Goal: Check status: Check status

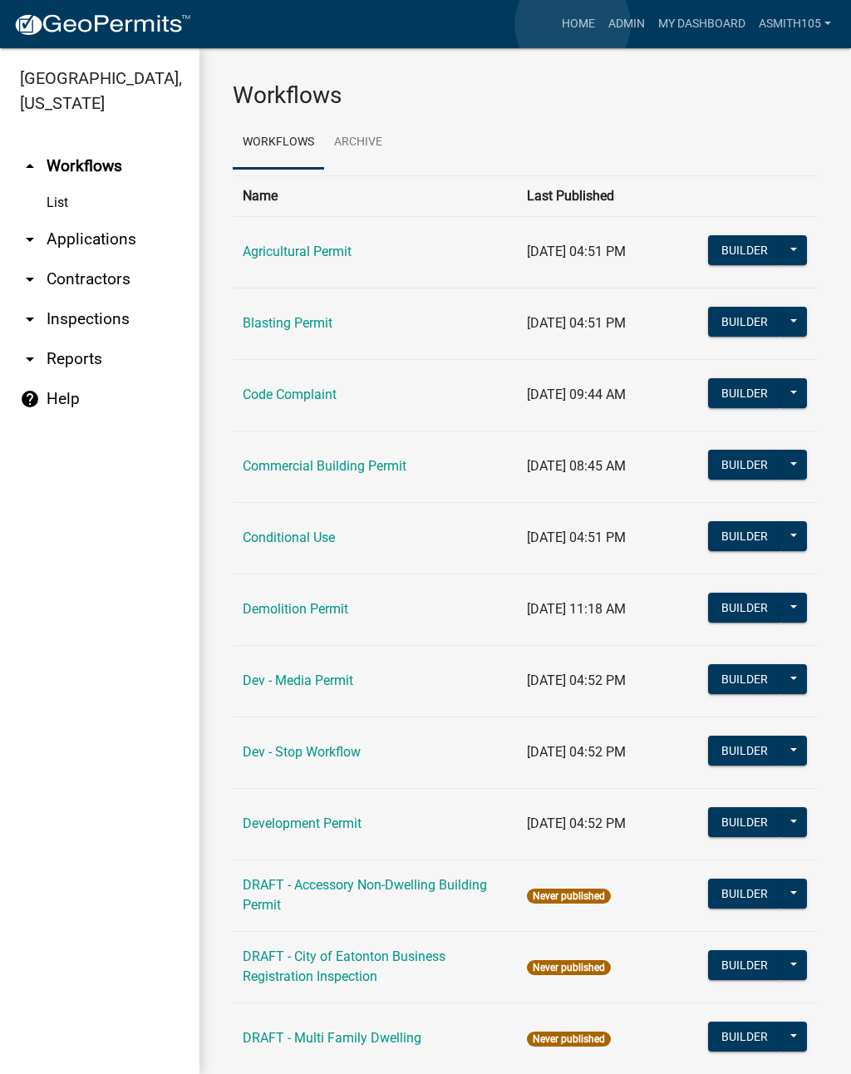
click at [572, 24] on link "Home" at bounding box center [578, 24] width 47 height 32
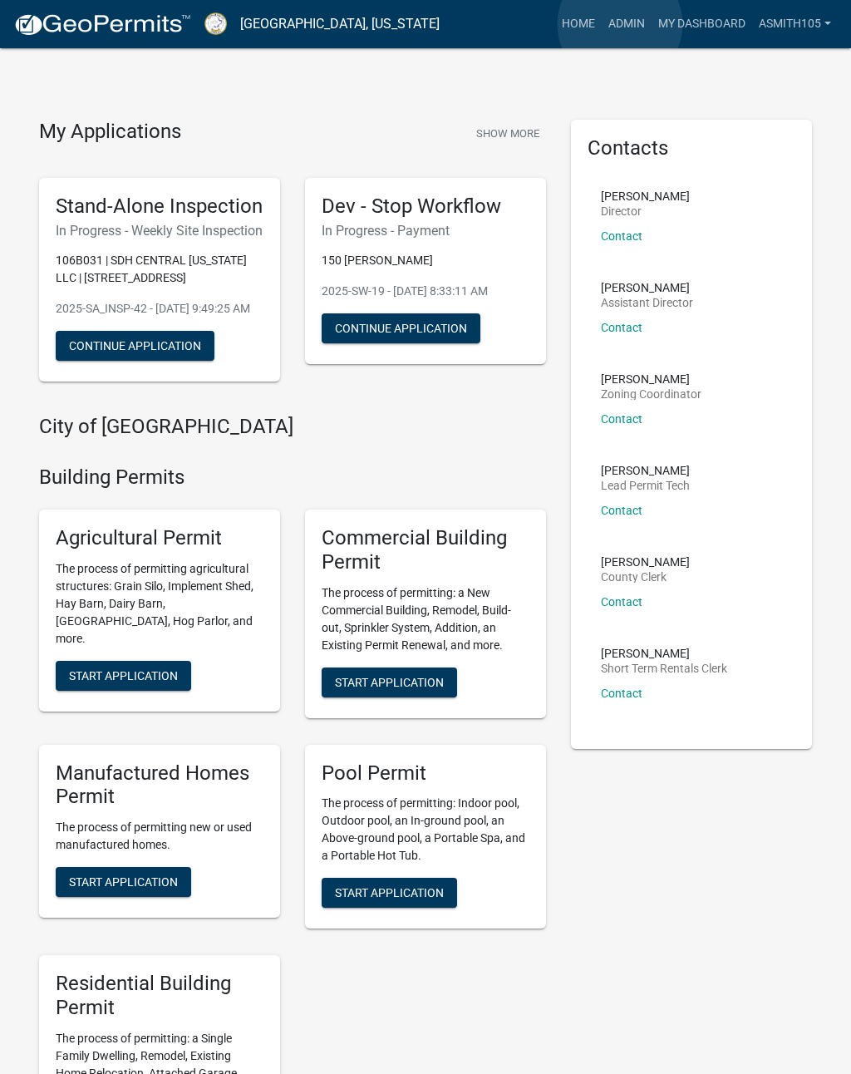
click at [621, 25] on link "Admin" at bounding box center [627, 24] width 50 height 32
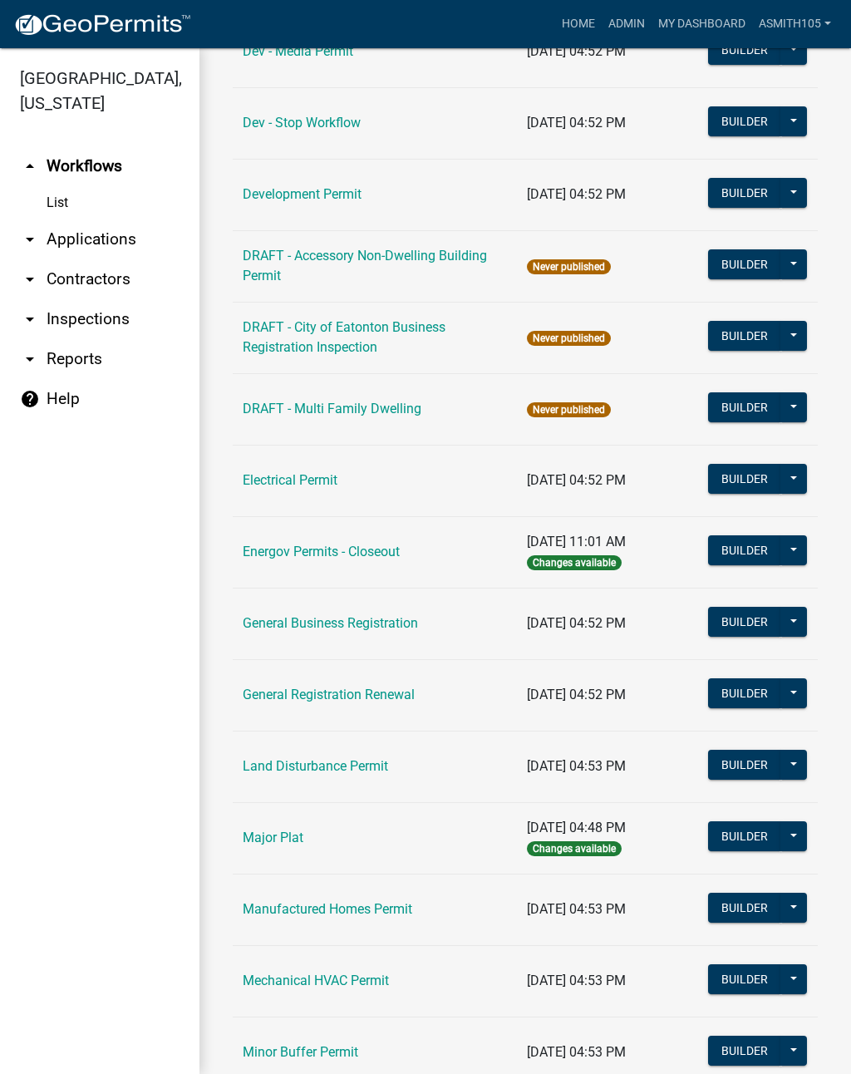
scroll to position [627, 0]
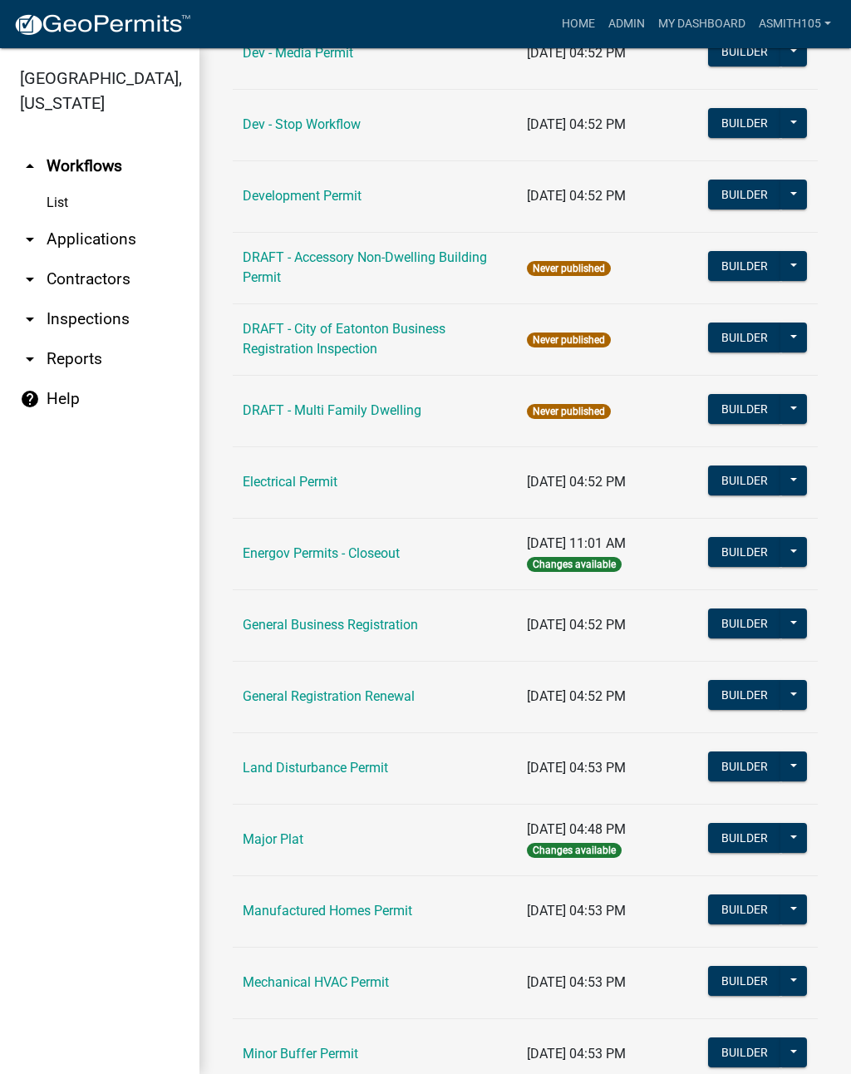
click at [328, 769] on link "Land Disturbance Permit" at bounding box center [315, 767] width 145 height 16
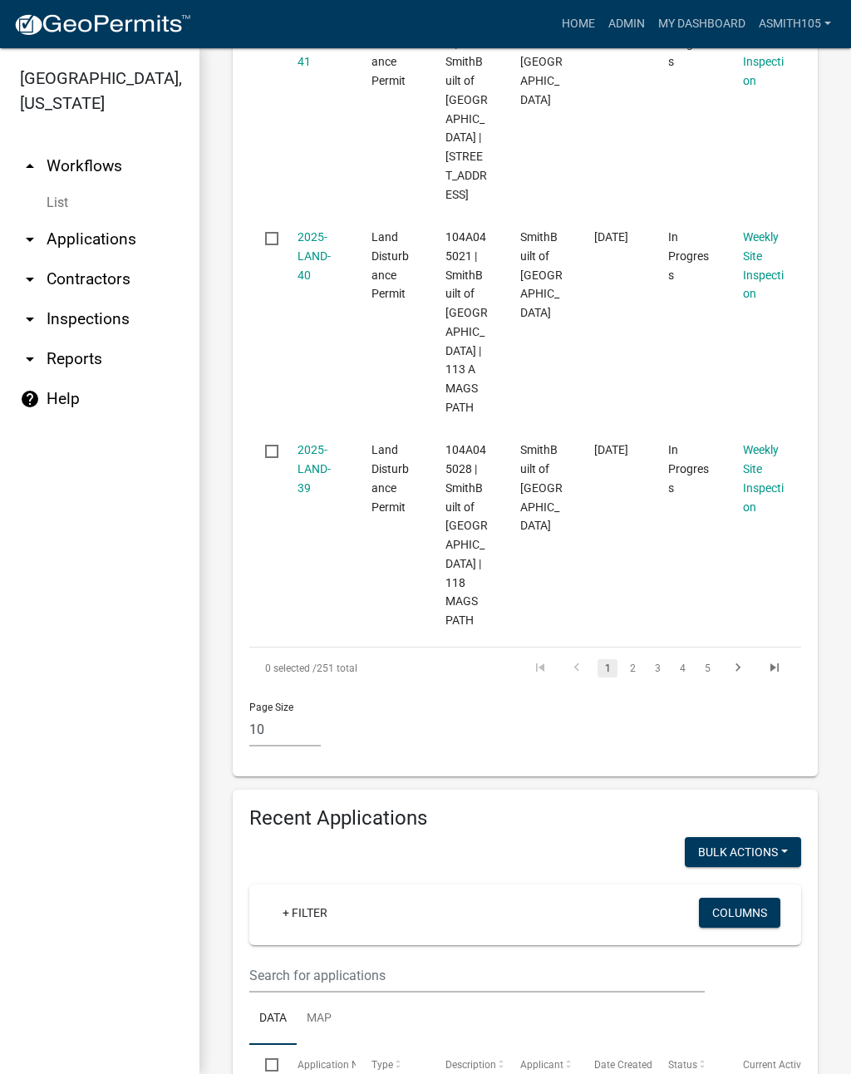
scroll to position [2097, 0]
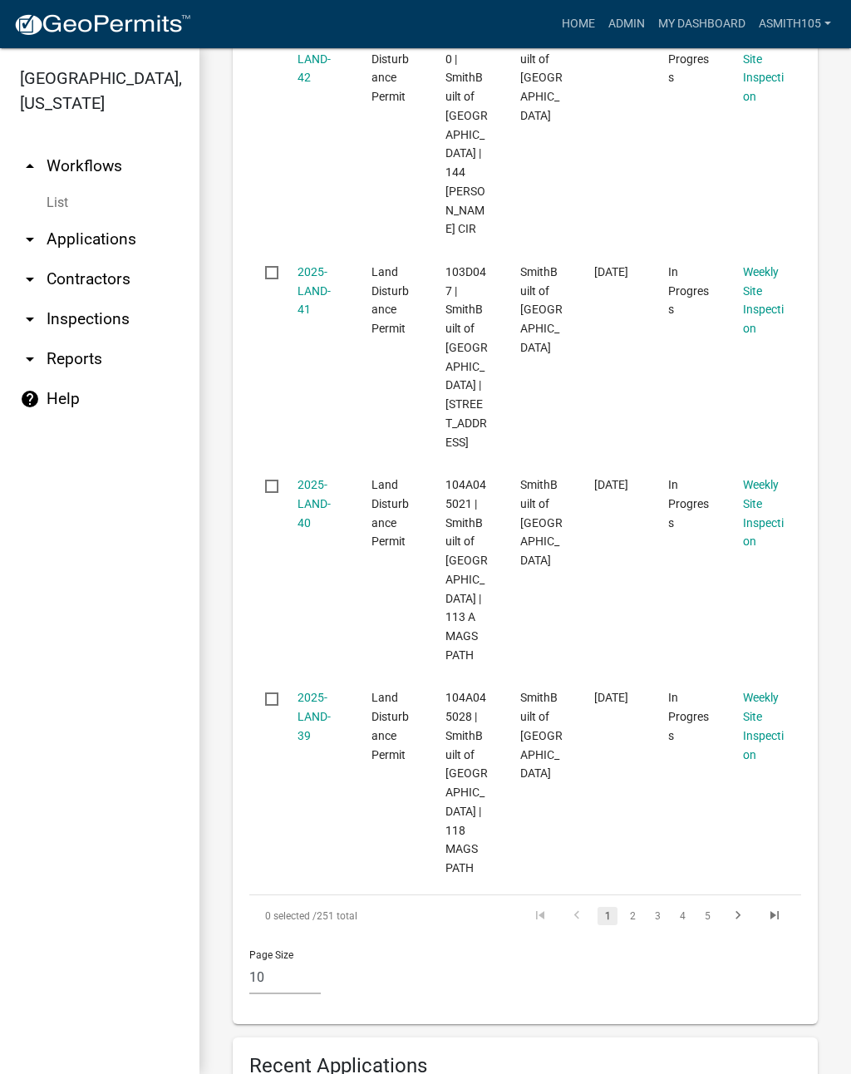
scroll to position [1847, 0]
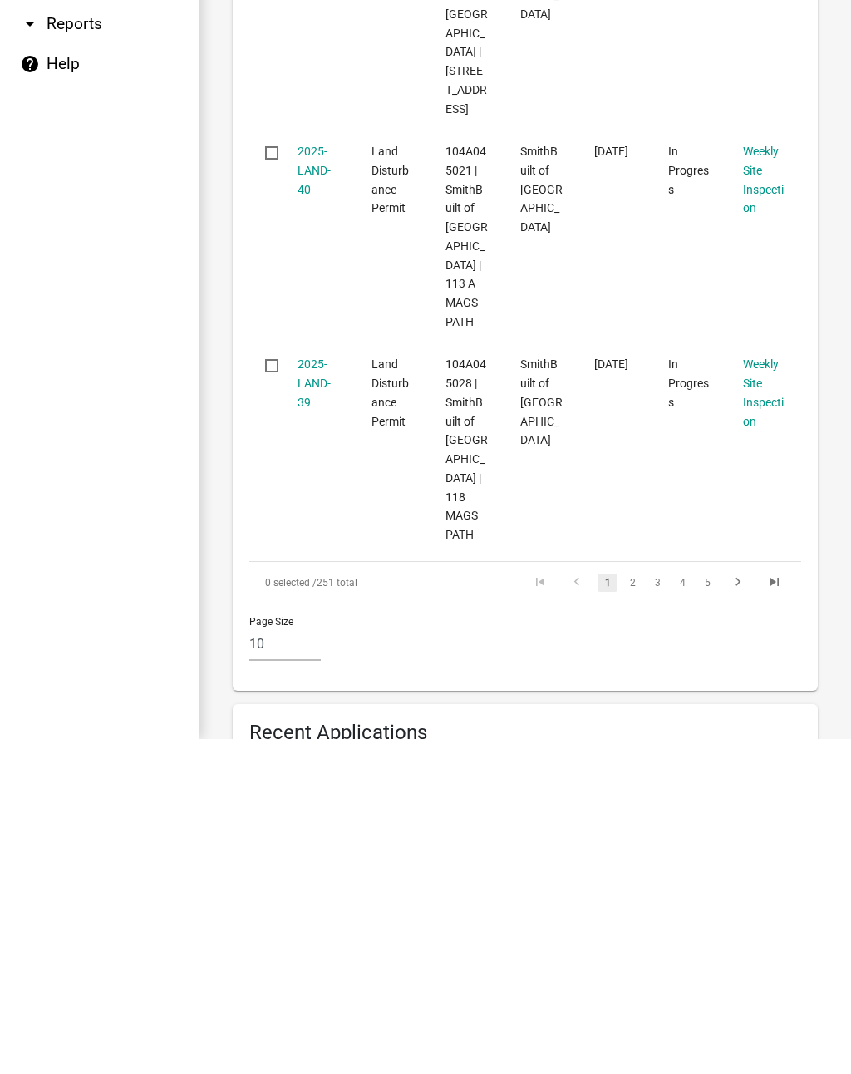
scroll to position [1806, 0]
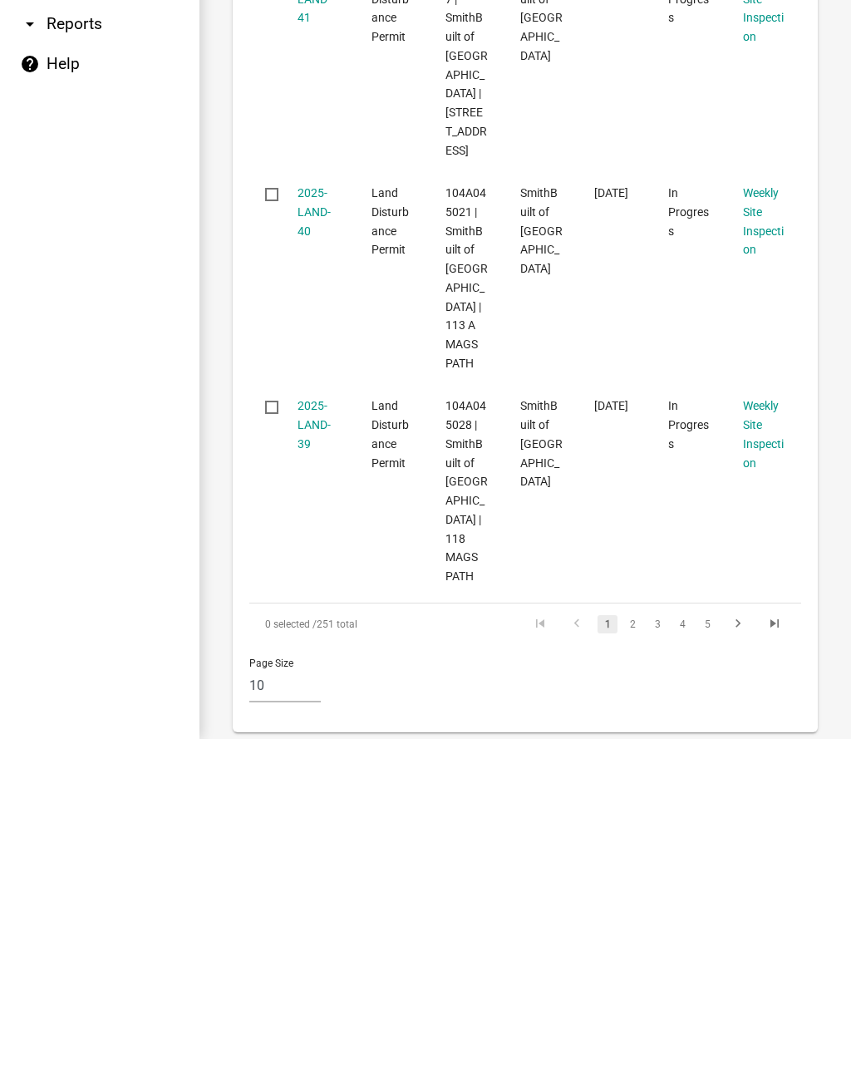
type input "N"
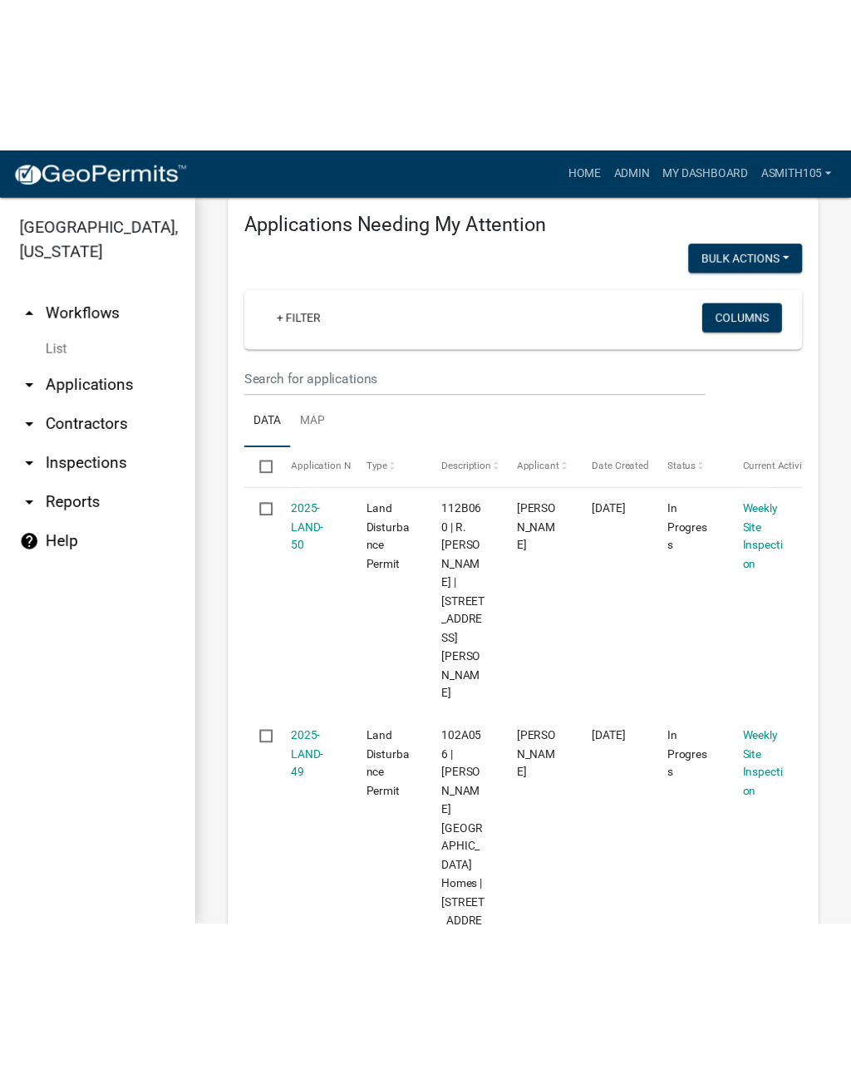
scroll to position [263, 0]
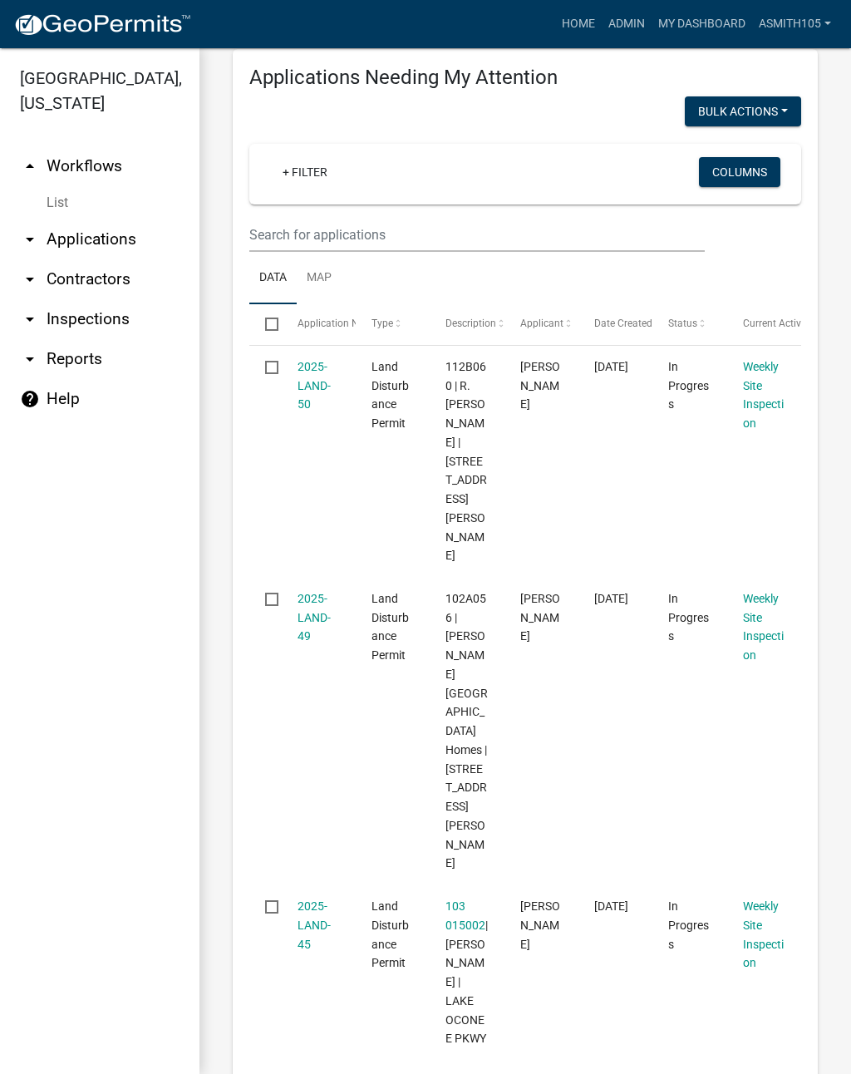
type input "[PERSON_NAME]"
click at [369, 234] on input "text" at bounding box center [476, 235] width 455 height 34
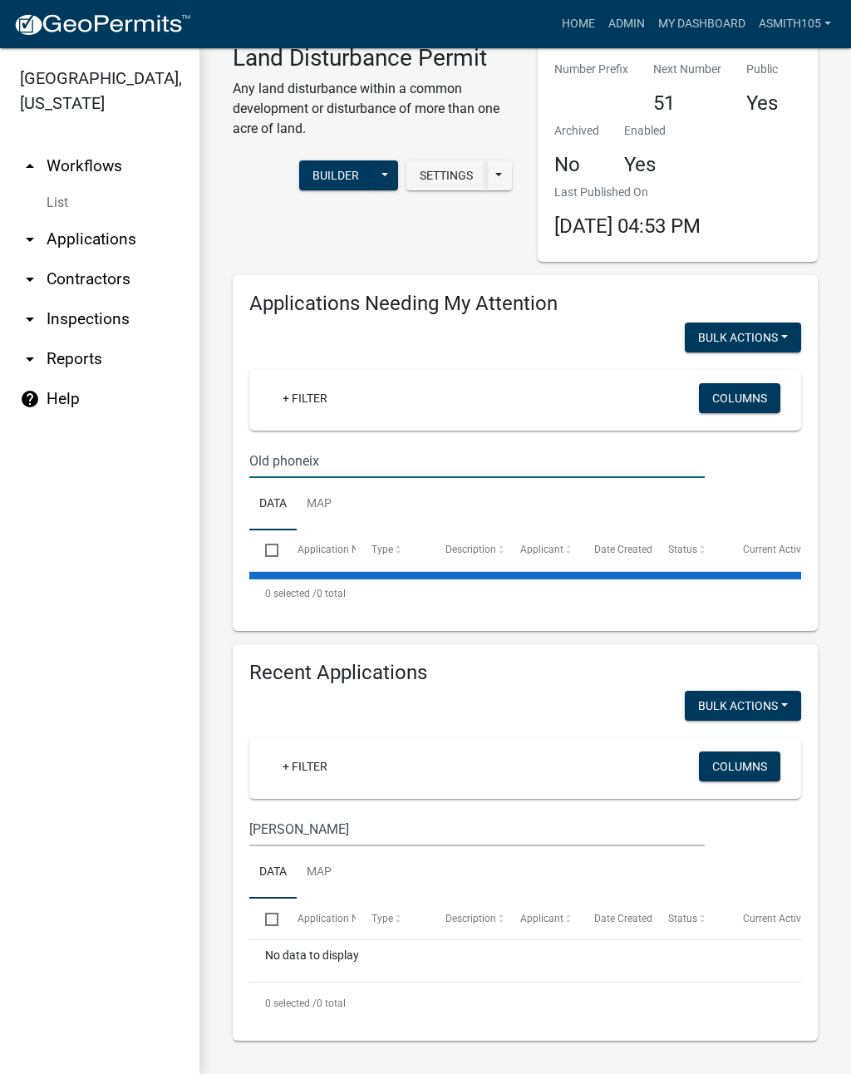
scroll to position [34, 0]
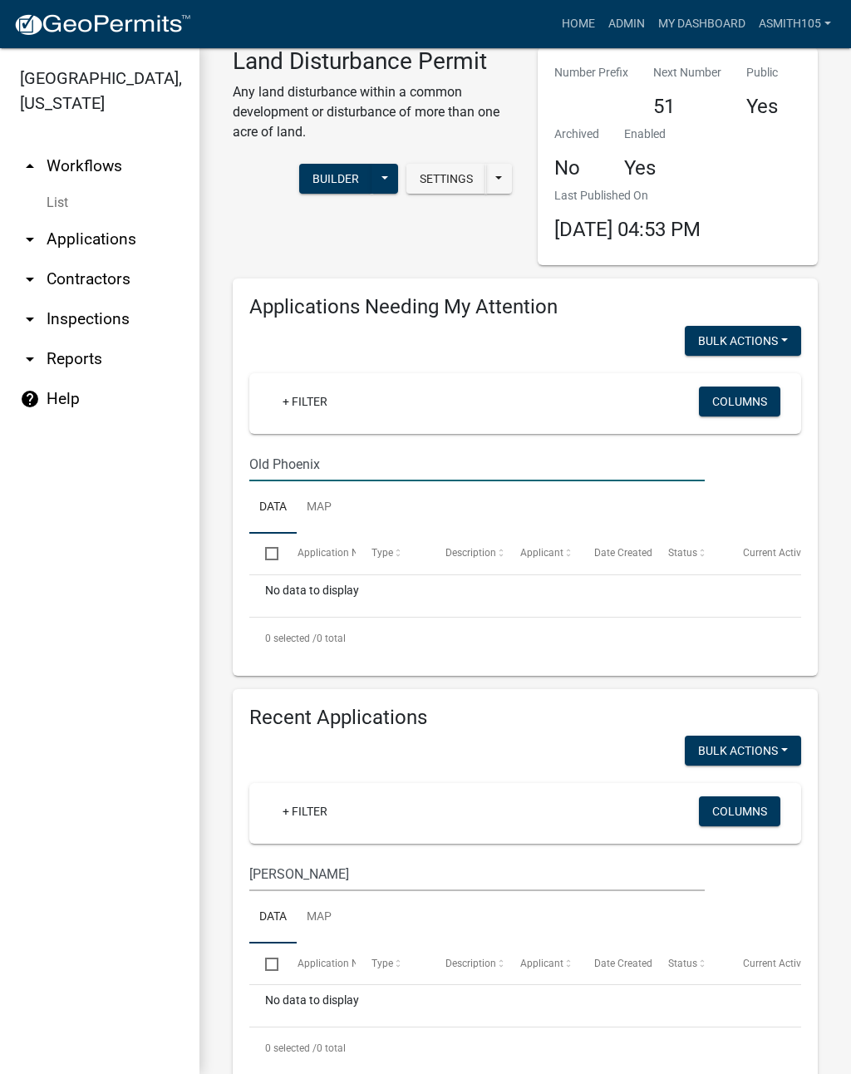
type input "Old Phoenix"
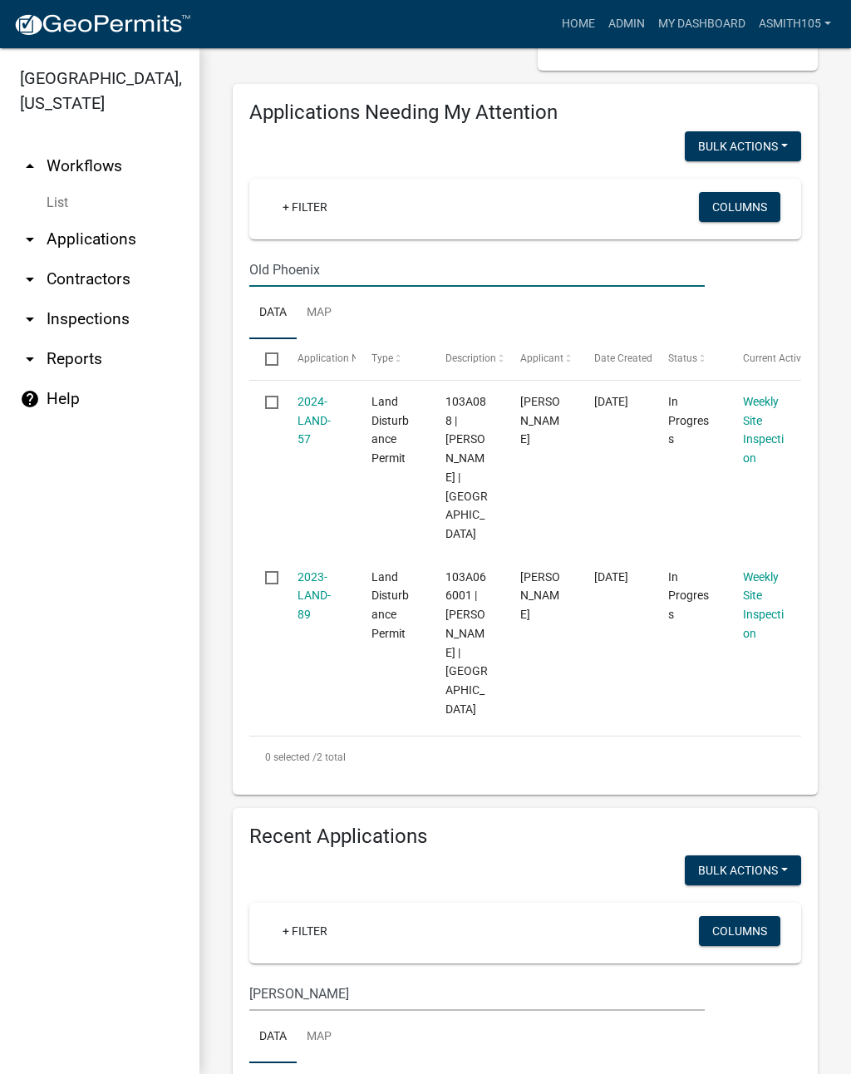
scroll to position [229, 0]
click at [321, 415] on link "2024-LAND-57" at bounding box center [313, 420] width 33 height 52
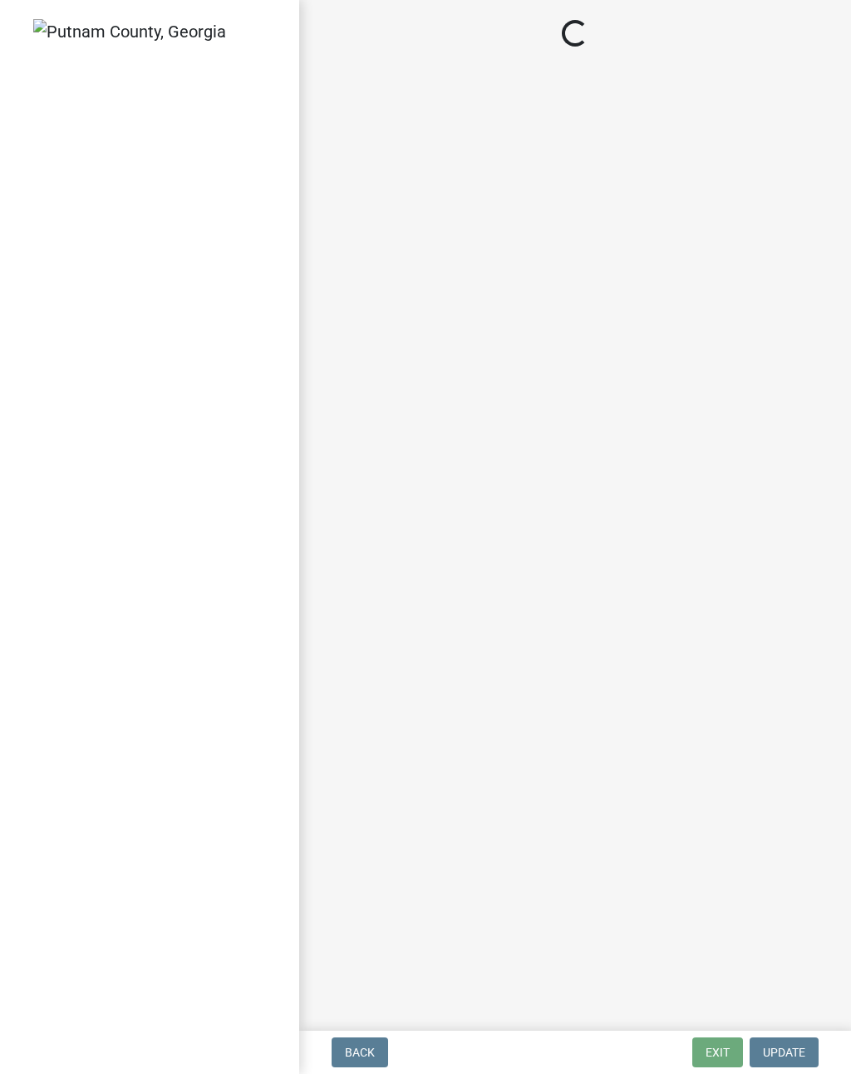
select select "af3c6edf-34d7-49be-824e-99d5d0a3954f"
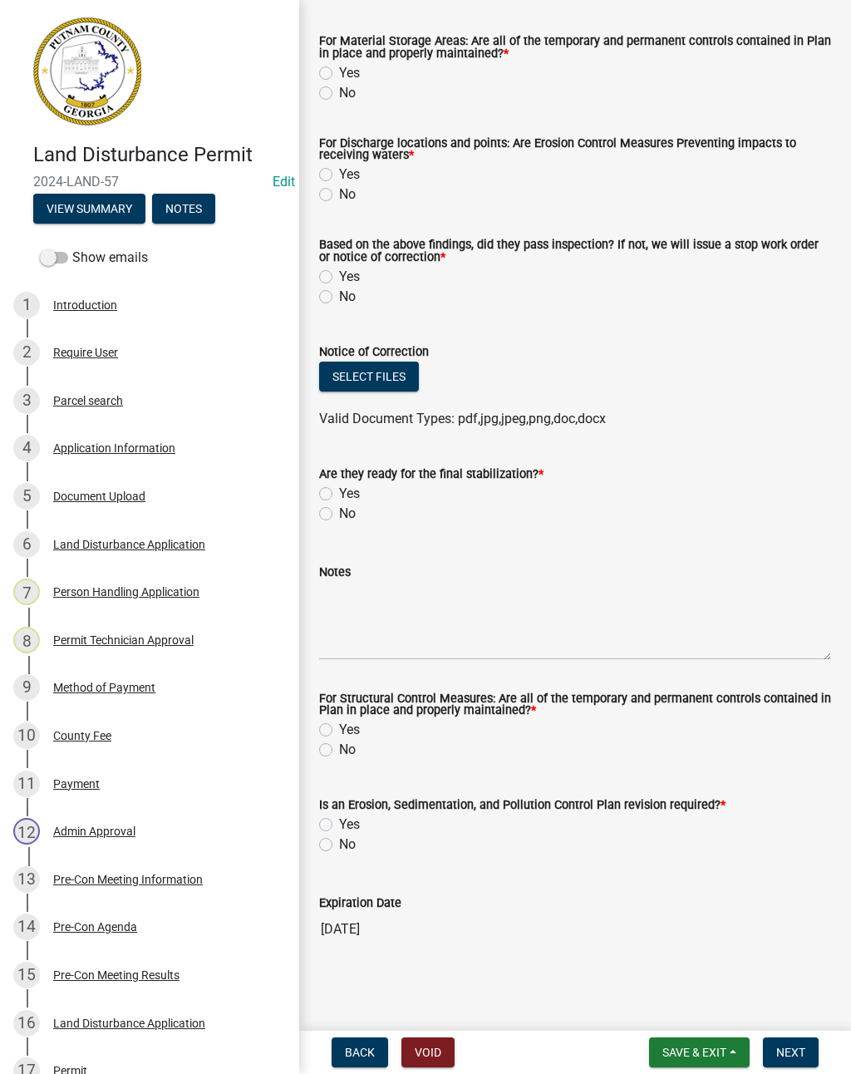
scroll to position [498, 0]
click at [135, 545] on div "Land Disturbance Application" at bounding box center [129, 544] width 152 height 12
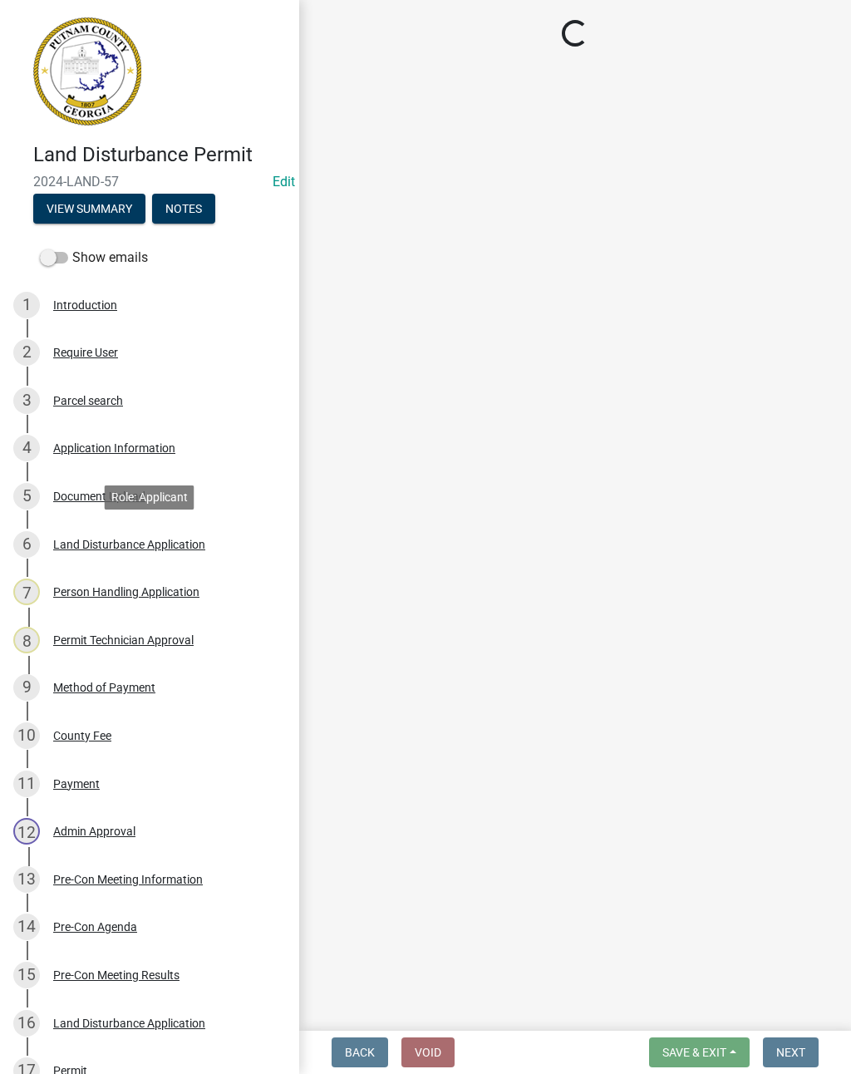
scroll to position [0, 0]
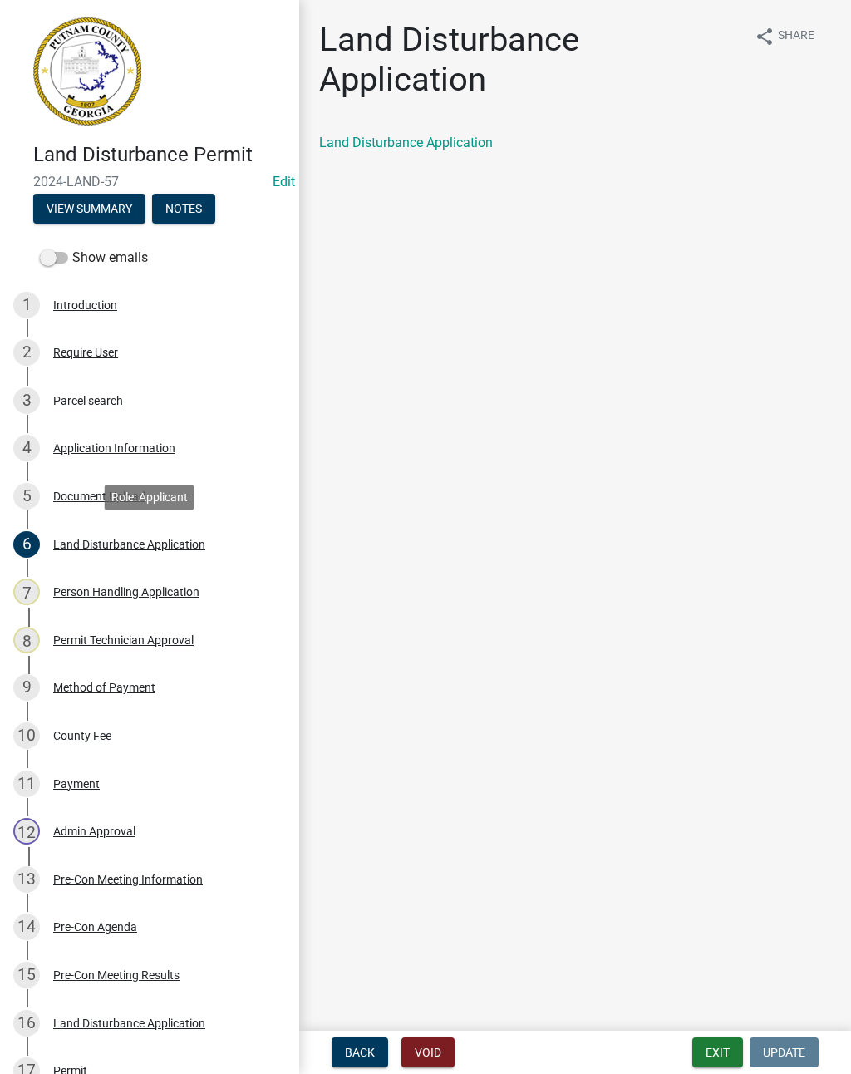
click at [430, 147] on link "Land Disturbance Application" at bounding box center [406, 143] width 174 height 16
click at [118, 493] on div "Document Upload" at bounding box center [99, 496] width 92 height 12
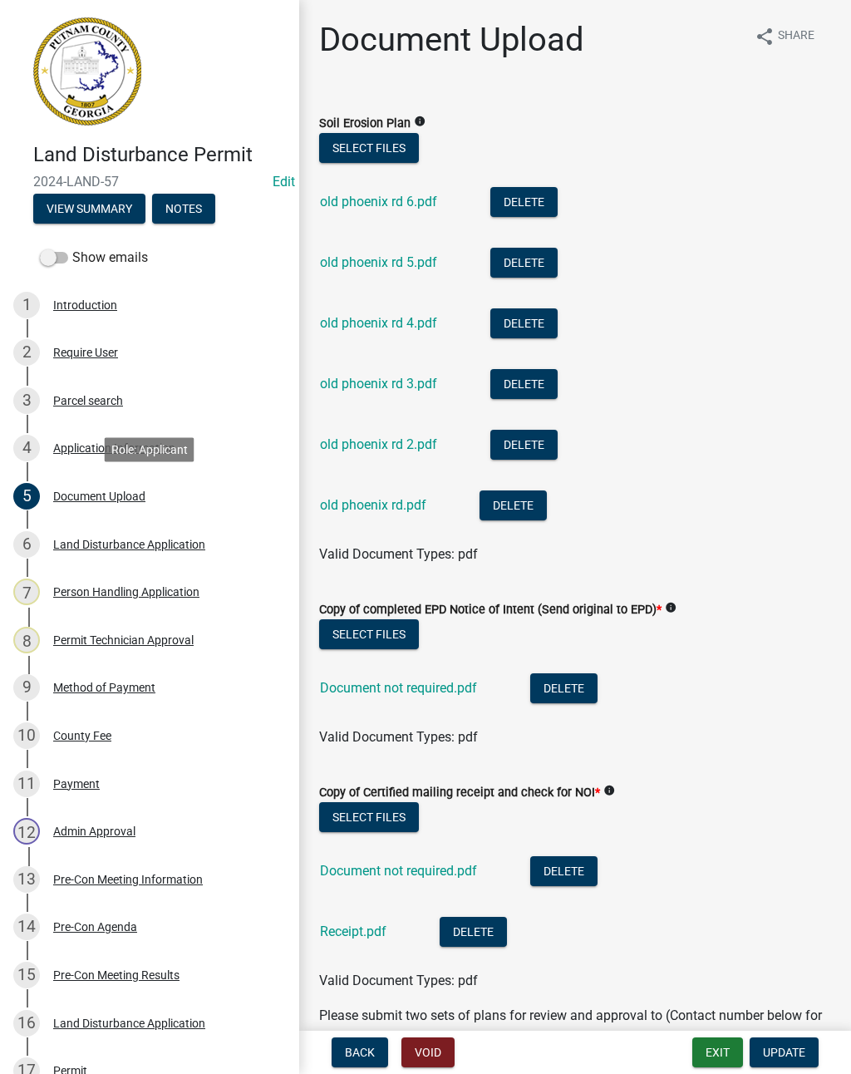
click at [366, 207] on link "old phoenix rd 6.pdf" at bounding box center [378, 202] width 117 height 16
click at [349, 323] on link "old phoenix rd 4.pdf" at bounding box center [378, 323] width 117 height 16
click at [379, 450] on link "old phoenix rd 2.pdf" at bounding box center [378, 444] width 117 height 16
click at [383, 323] on link "old phoenix rd 4.pdf" at bounding box center [378, 323] width 117 height 16
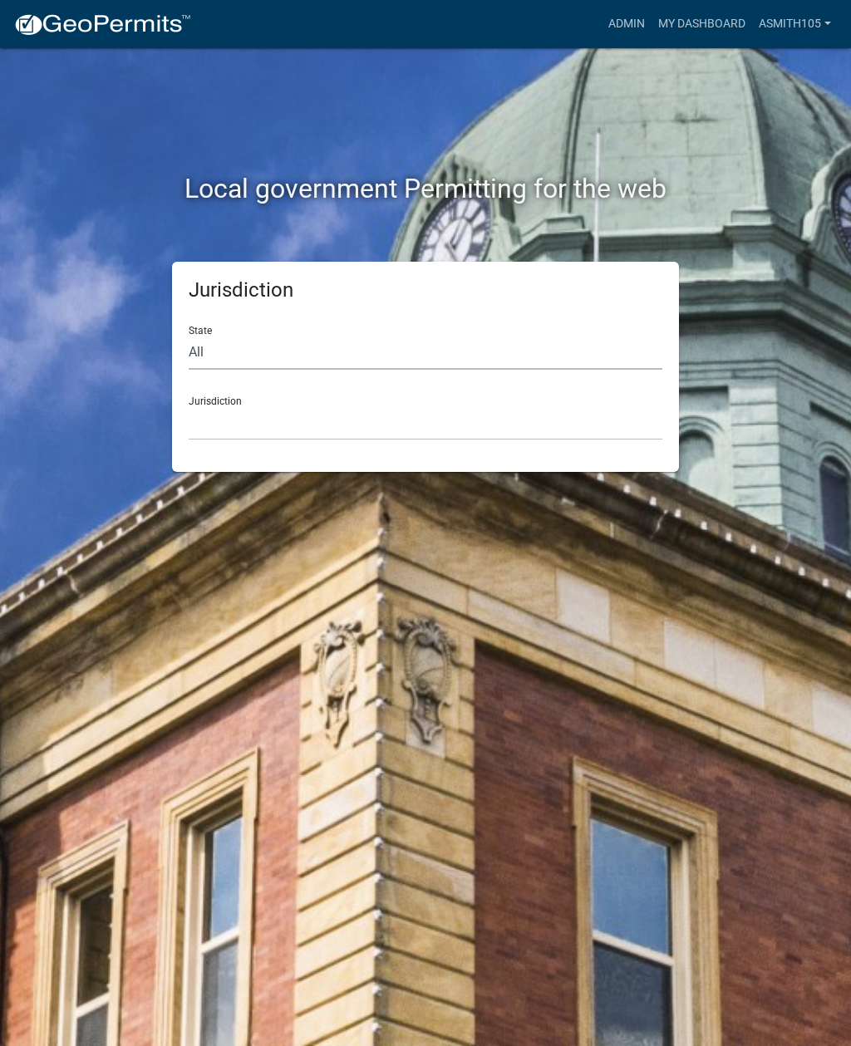
click at [249, 351] on select "All [US_STATE] [US_STATE] [US_STATE] [US_STATE] [US_STATE] [US_STATE] [US_STATE…" at bounding box center [426, 353] width 474 height 34
select select "[US_STATE]"
click at [391, 419] on select "City of [GEOGRAPHIC_DATA], [US_STATE] [GEOGRAPHIC_DATA], [US_STATE][PERSON_NAME…" at bounding box center [426, 423] width 474 height 34
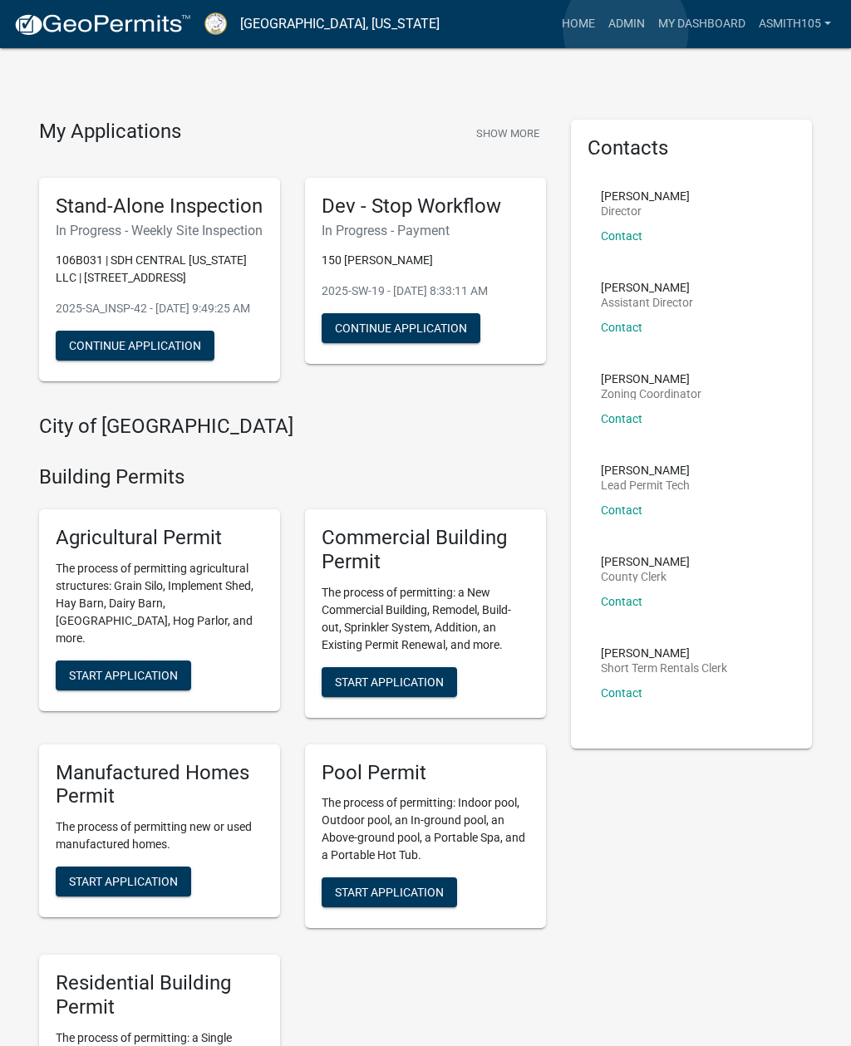
click at [627, 31] on link "Admin" at bounding box center [627, 24] width 50 height 32
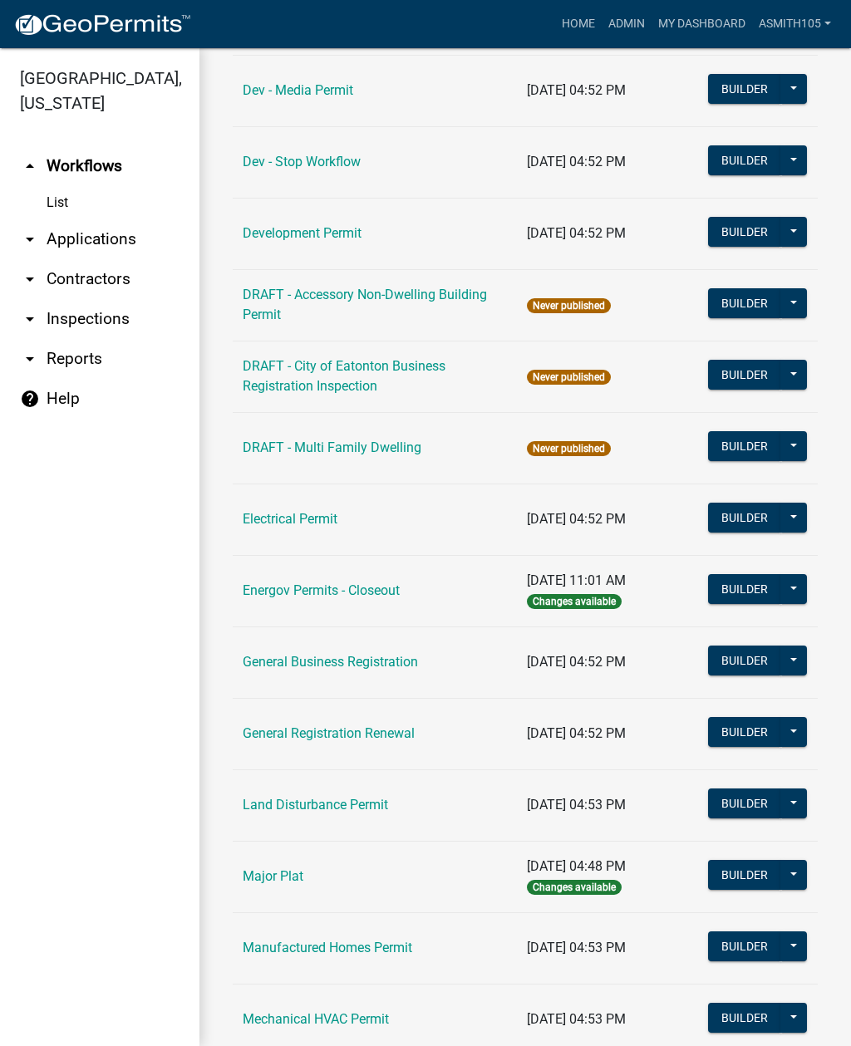
scroll to position [600, 0]
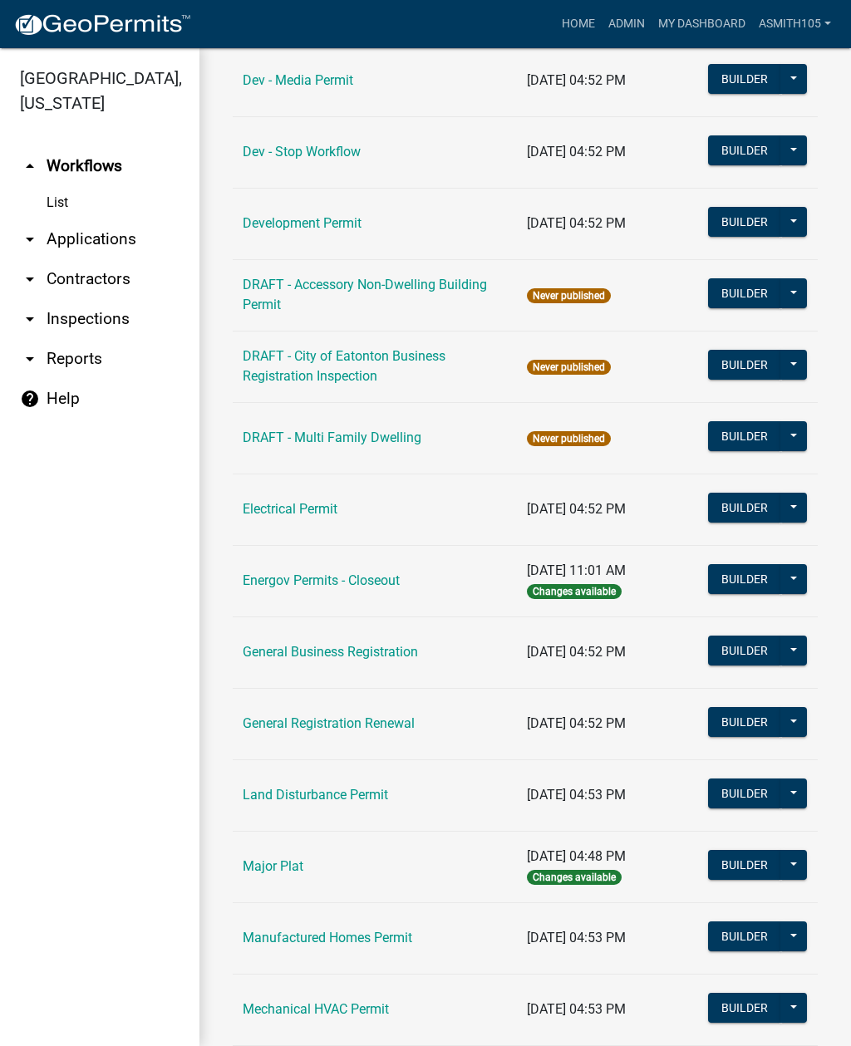
click at [332, 792] on link "Land Disturbance Permit" at bounding box center [315, 795] width 145 height 16
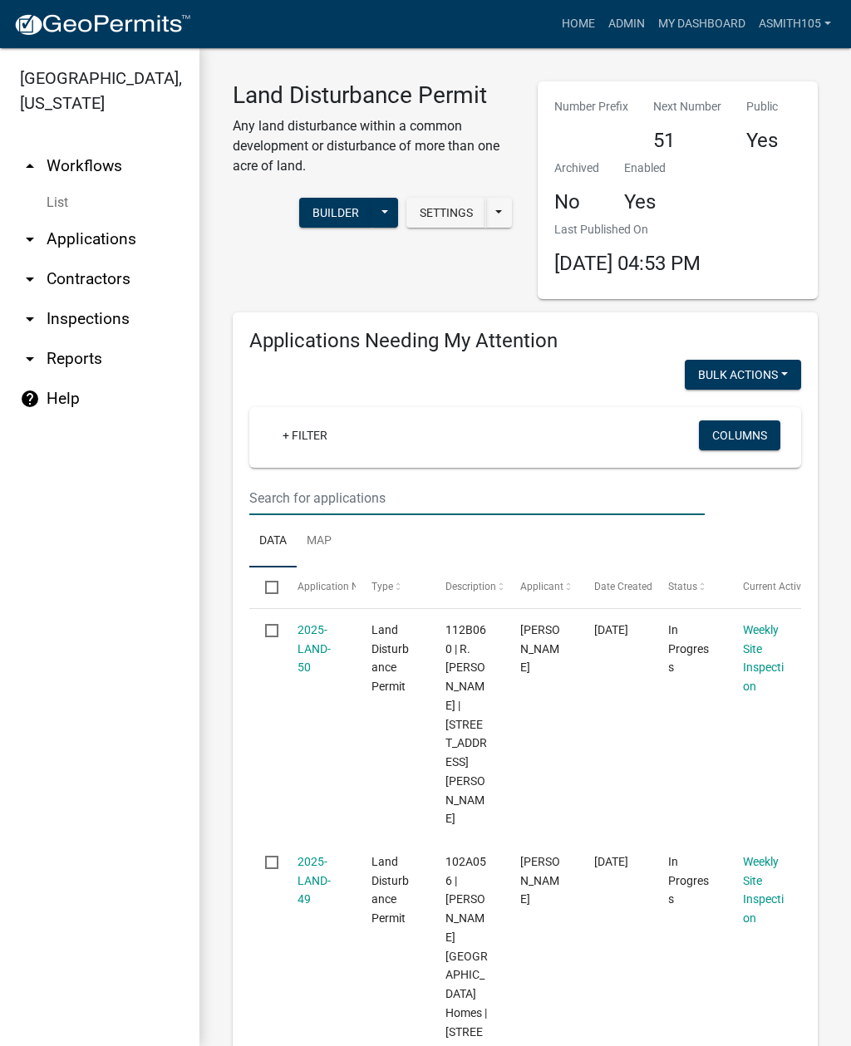
click at [341, 503] on input "text" at bounding box center [476, 498] width 455 height 34
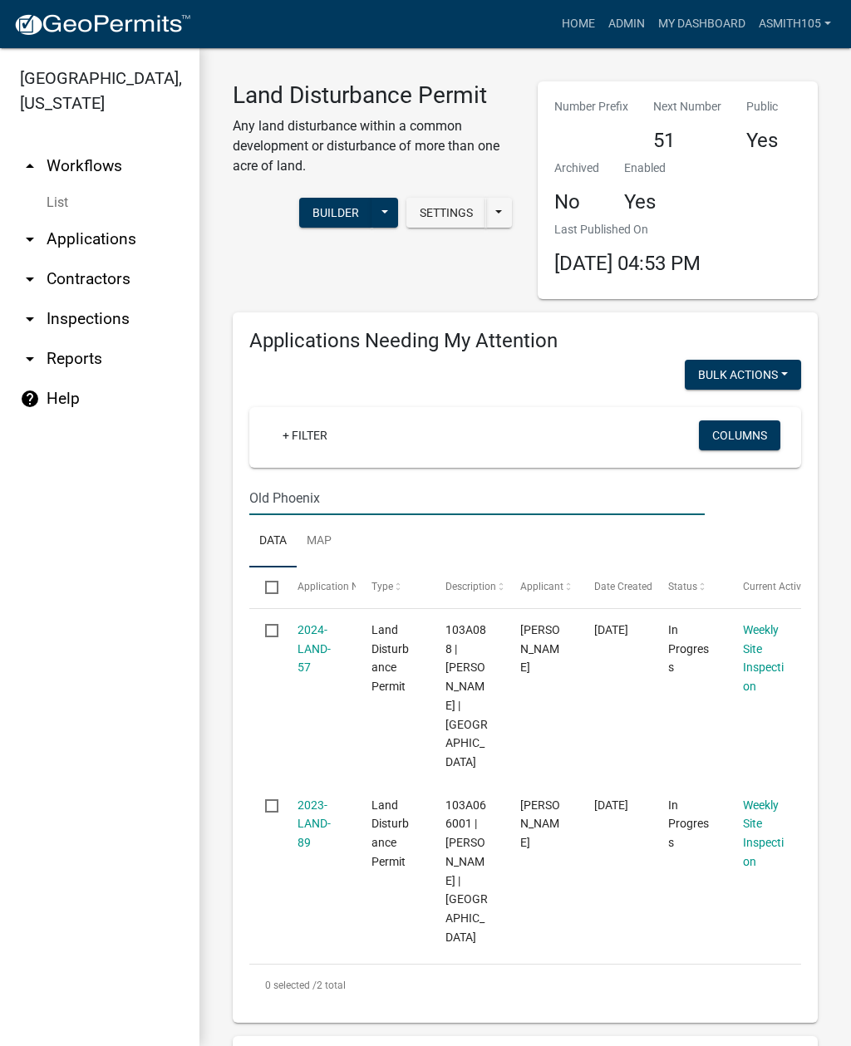
type input "Old Phoenix"
click at [309, 798] on link "2023-LAND-89" at bounding box center [313, 824] width 33 height 52
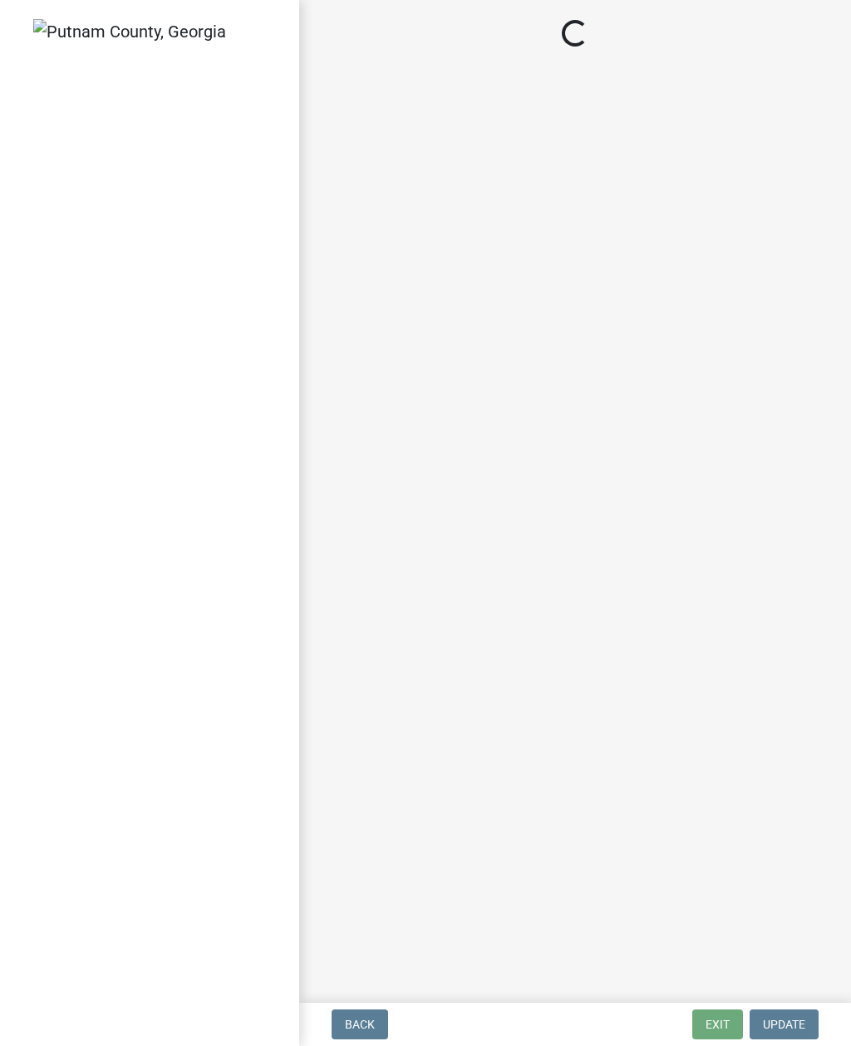
select select "af3c6edf-34d7-49be-824e-99d5d0a3954f"
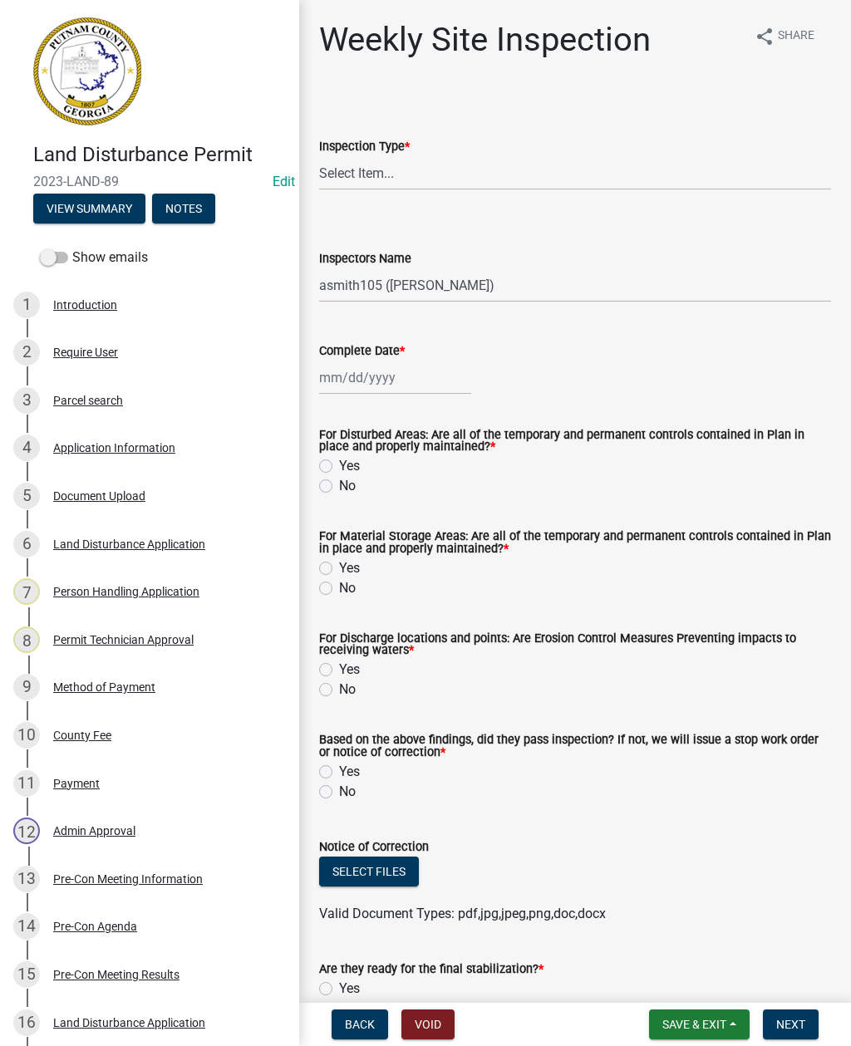
click at [89, 498] on div "Document Upload" at bounding box center [99, 496] width 92 height 12
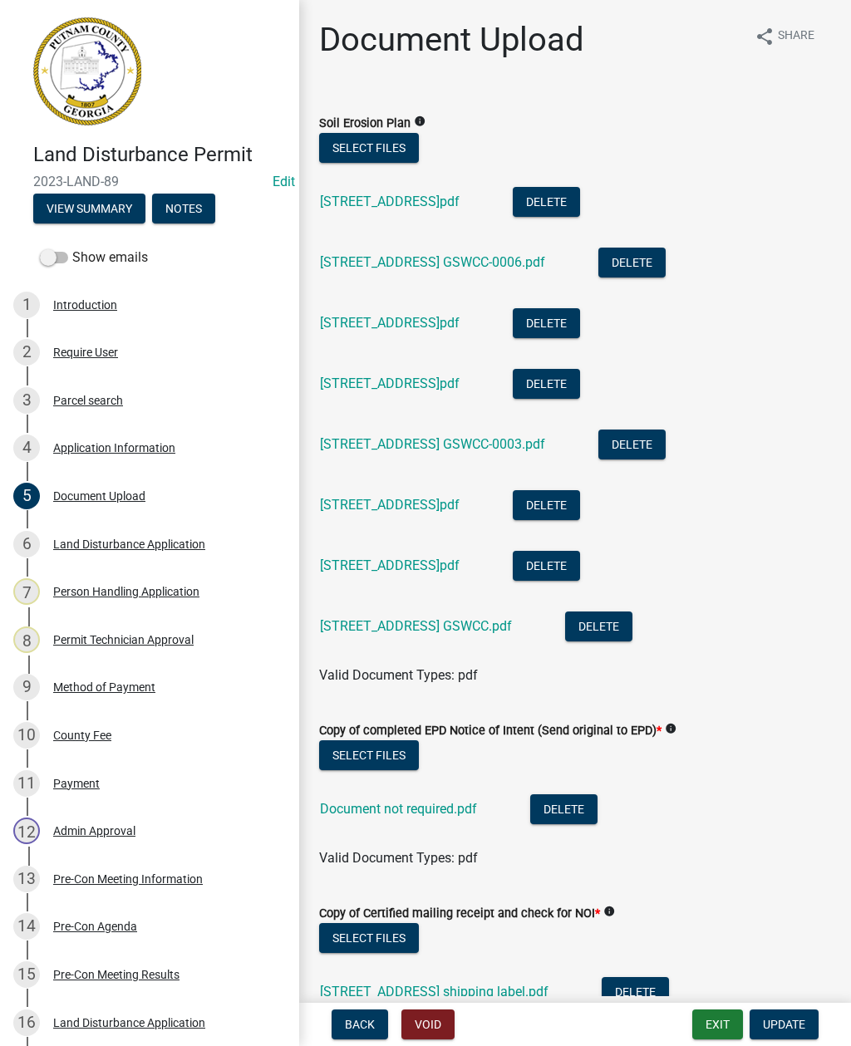
click at [459, 208] on link "645 Old Phoenix Rd GSWCC-0007.pdf" at bounding box center [390, 202] width 140 height 16
click at [397, 344] on li "645 Old Phoenix Rd GSWCC-0005.pdf Delete" at bounding box center [575, 325] width 512 height 61
click at [423, 324] on link "645 Old Phoenix Rd GSWCC-0005.pdf" at bounding box center [390, 323] width 140 height 16
click at [430, 444] on link "645 Old Phoenix Rd GSWCC-0003.pdf" at bounding box center [432, 444] width 225 height 16
click at [425, 506] on link "645 Old Phoenix Rd GSWCC-0002.pdf" at bounding box center [390, 505] width 140 height 16
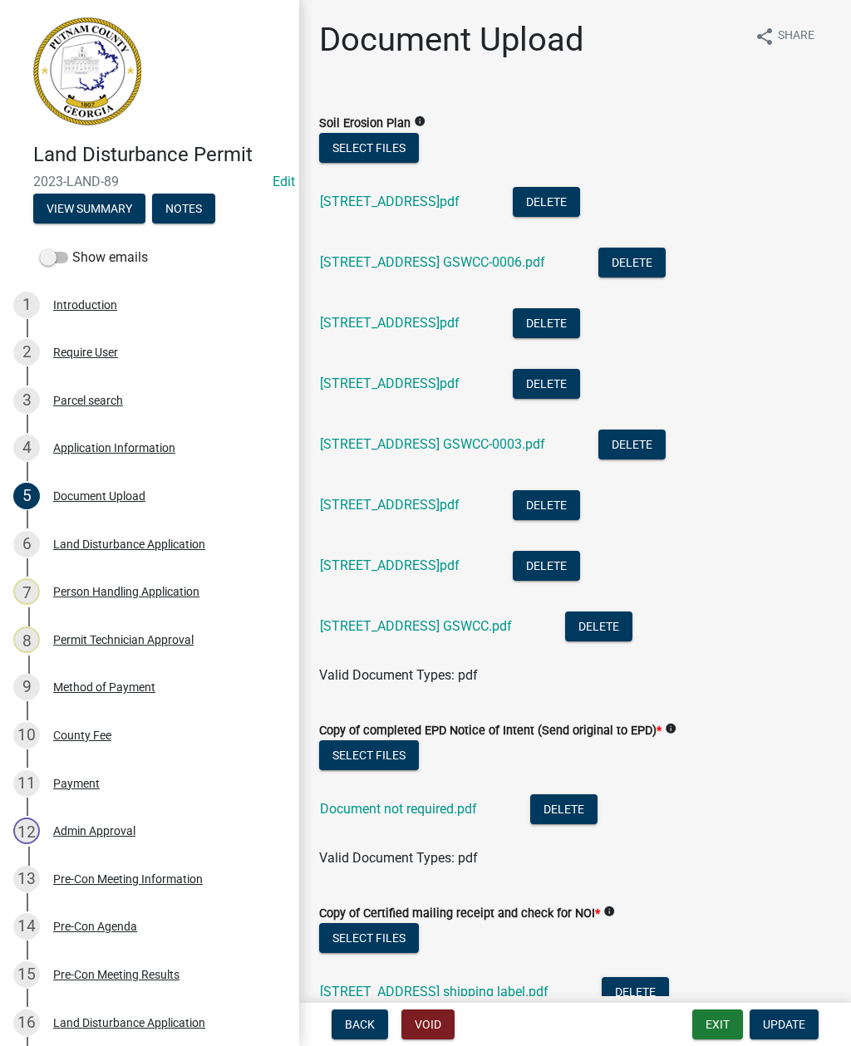
click at [420, 568] on link "645 Old Phoenix Rd GSWCC-0001.pdf" at bounding box center [390, 566] width 140 height 16
click at [431, 512] on link "645 Old Phoenix Rd GSWCC-0002.pdf" at bounding box center [390, 505] width 140 height 16
click at [423, 570] on link "645 Old Phoenix Rd GSWCC-0001.pdf" at bounding box center [390, 566] width 140 height 16
click at [408, 440] on link "645 Old Phoenix Rd GSWCC-0003.pdf" at bounding box center [432, 444] width 225 height 16
click at [380, 344] on li "645 Old Phoenix Rd GSWCC-0005.pdf Delete" at bounding box center [575, 325] width 512 height 61
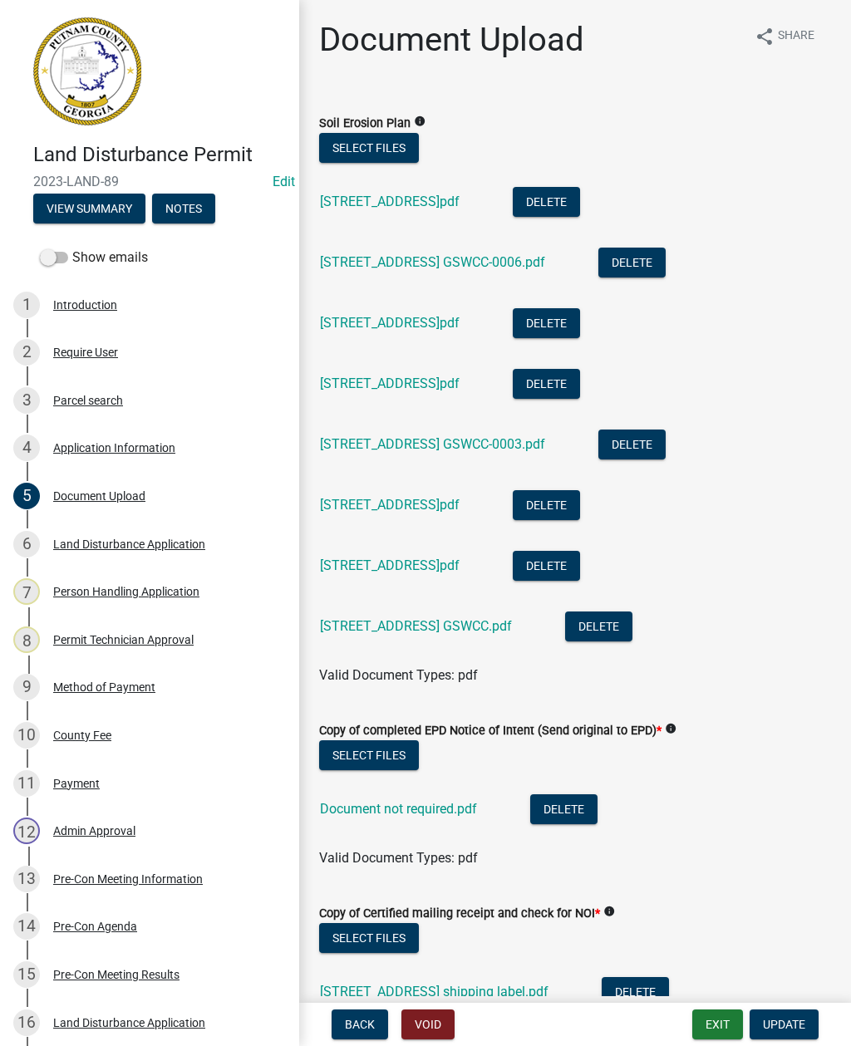
click at [391, 323] on link "645 Old Phoenix Rd GSWCC-0005.pdf" at bounding box center [390, 323] width 140 height 16
click at [118, 543] on div "Land Disturbance Application" at bounding box center [129, 544] width 152 height 12
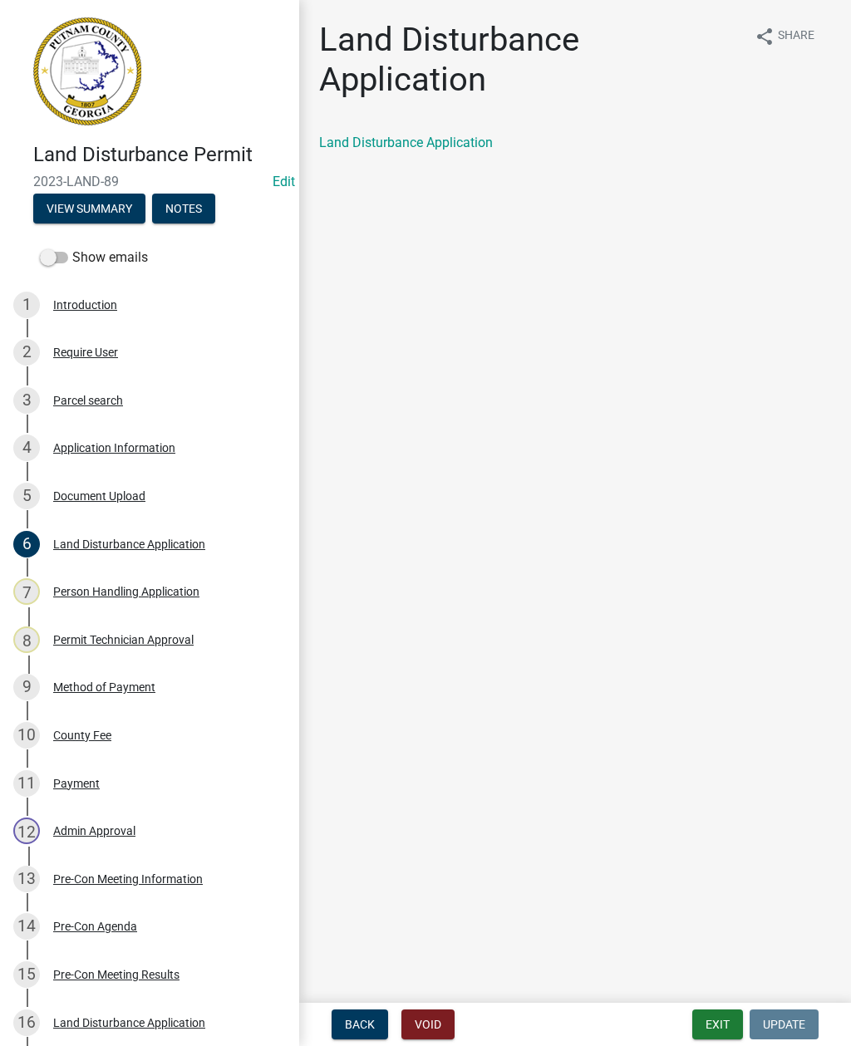
click at [415, 148] on link "Land Disturbance Application" at bounding box center [406, 143] width 174 height 16
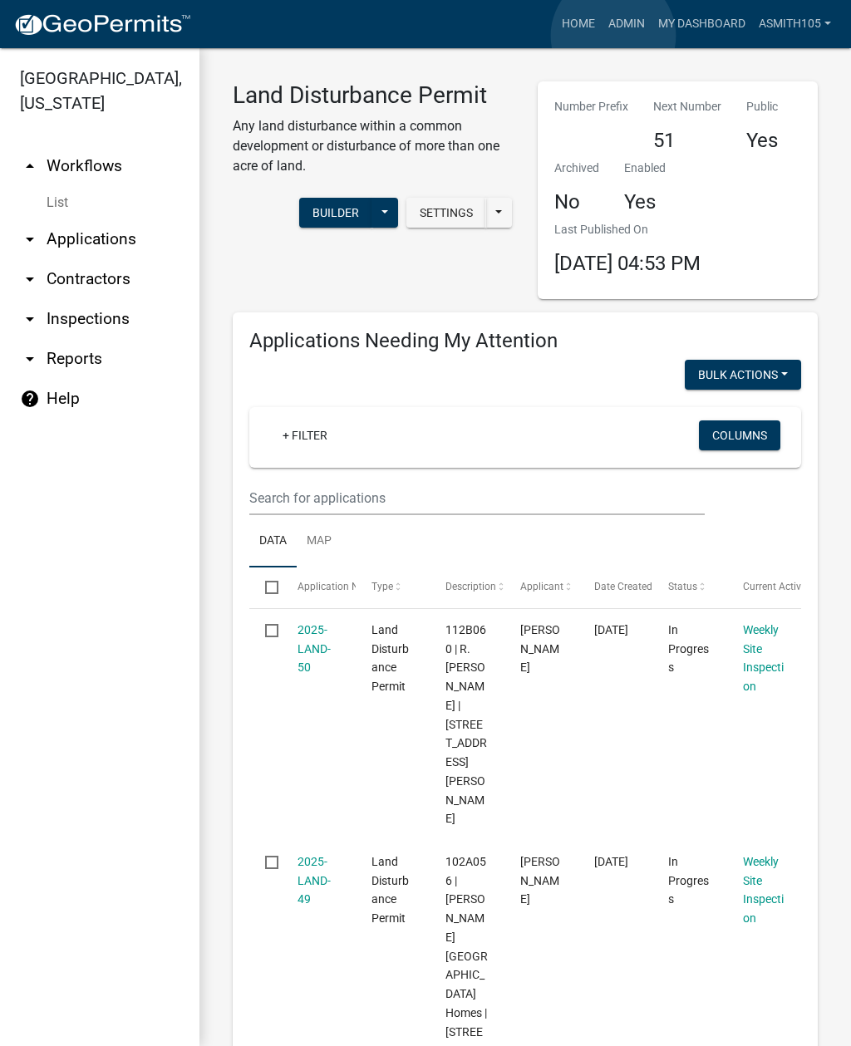
click at [613, 36] on link "Admin" at bounding box center [627, 24] width 50 height 32
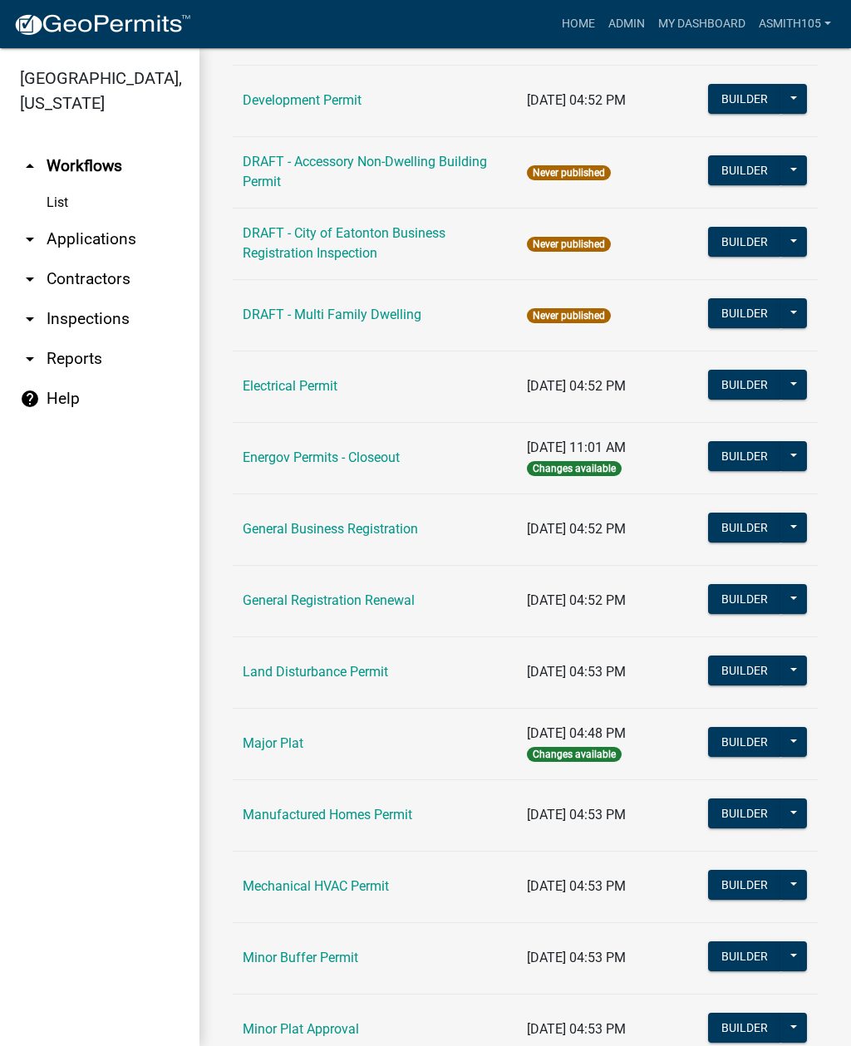
scroll to position [724, 0]
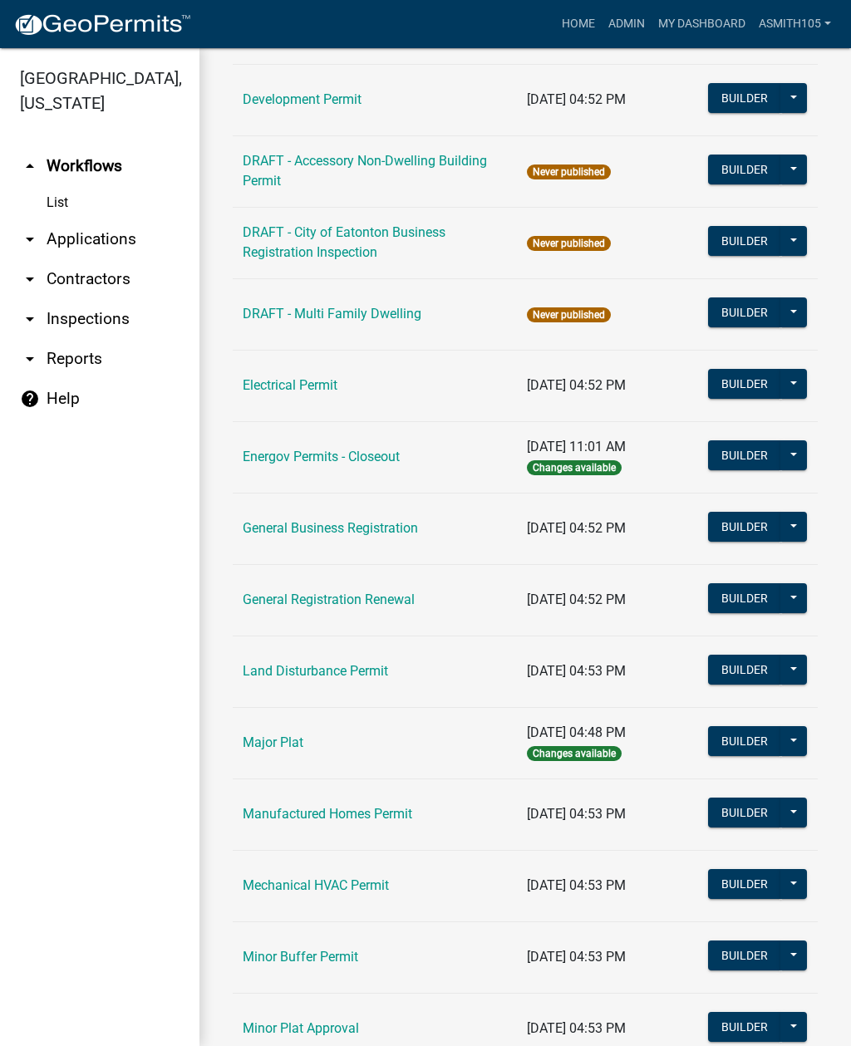
click at [312, 676] on link "Land Disturbance Permit" at bounding box center [315, 671] width 145 height 16
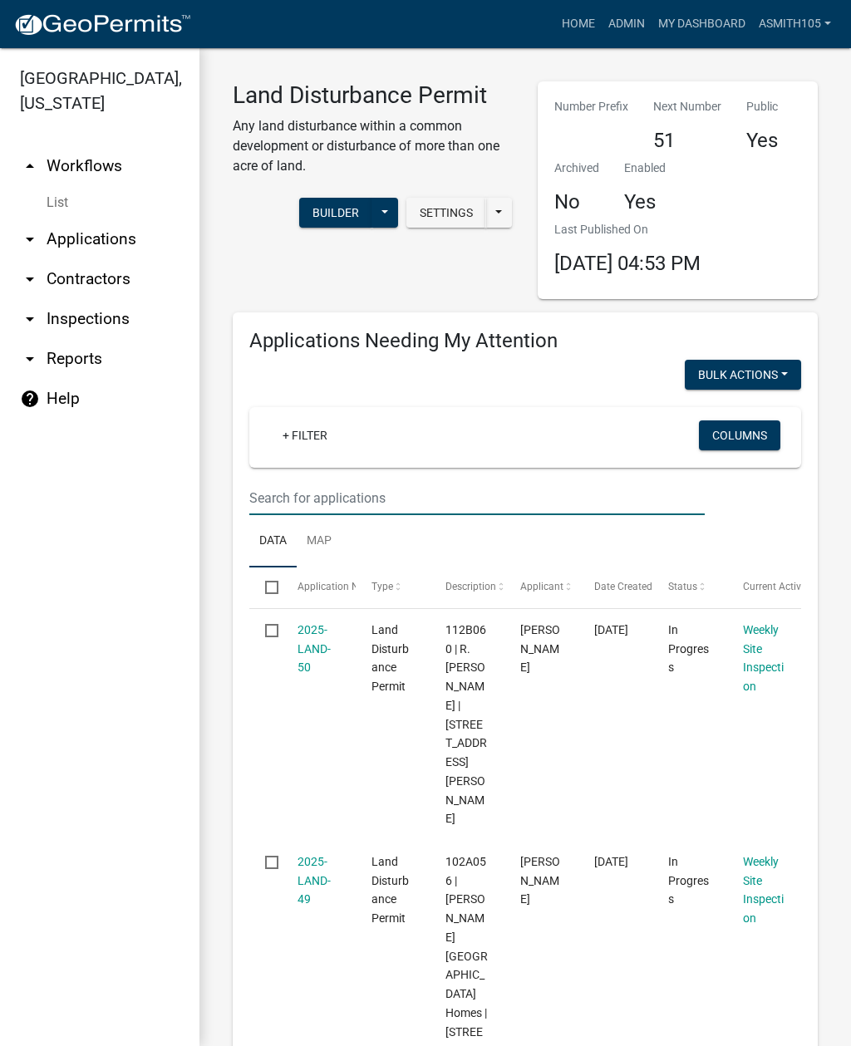
click at [334, 496] on input "text" at bounding box center [476, 498] width 455 height 34
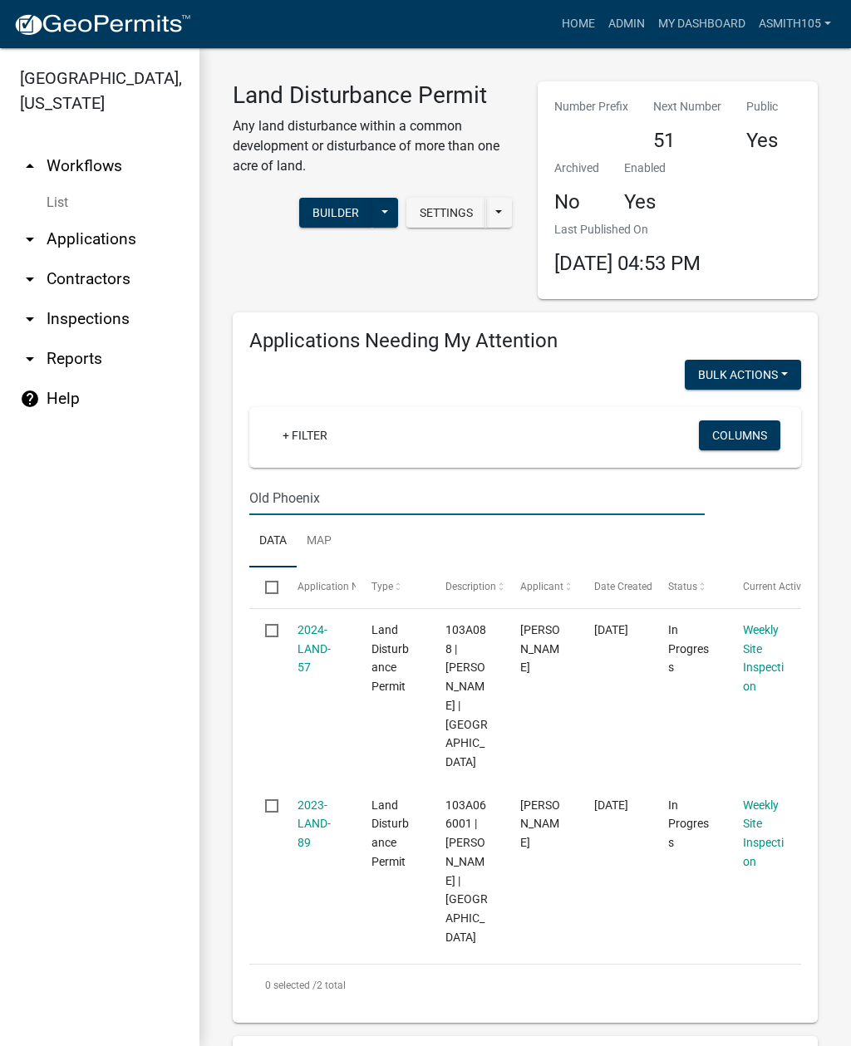
type input "Old Phoenix"
